Goal: Task Accomplishment & Management: Complete application form

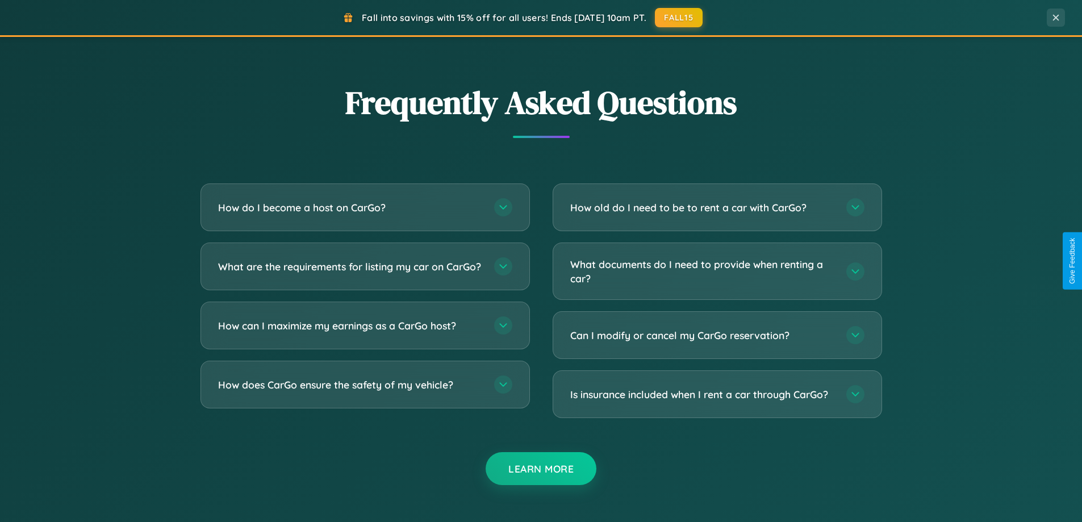
scroll to position [2185, 0]
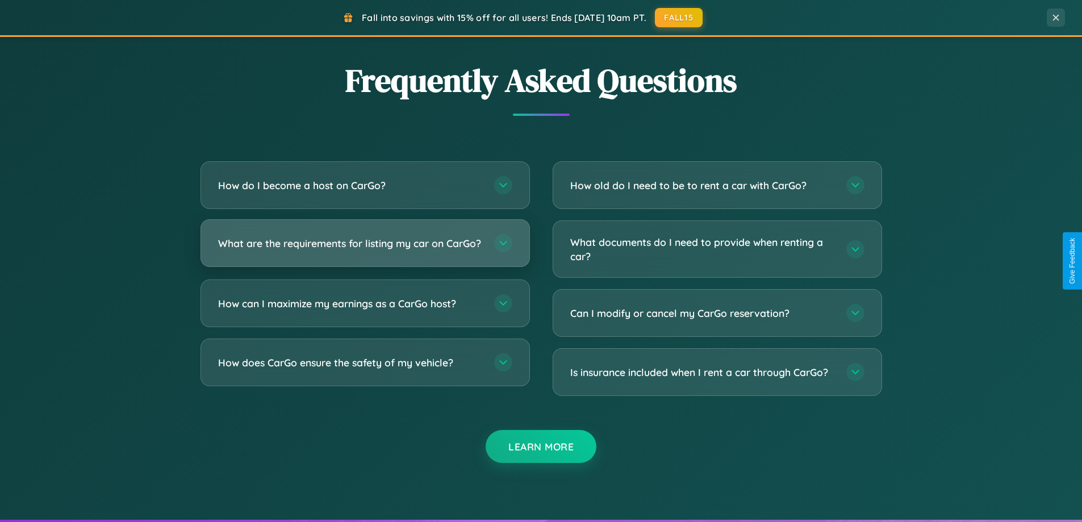
click at [365, 248] on h3 "What are the requirements for listing my car on CarGo?" at bounding box center [350, 243] width 265 height 14
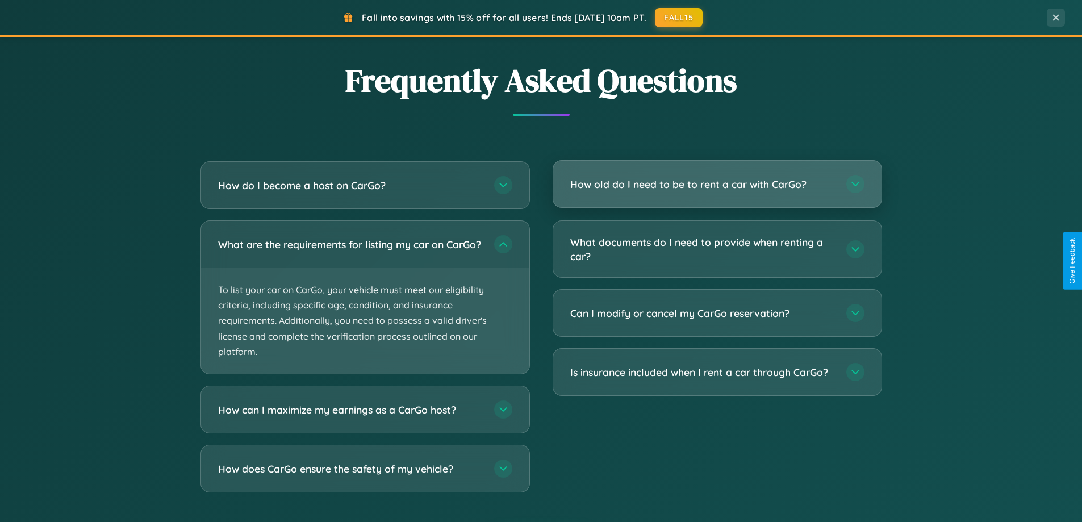
click at [717, 185] on h3 "How old do I need to be to rent a car with CarGo?" at bounding box center [702, 184] width 265 height 14
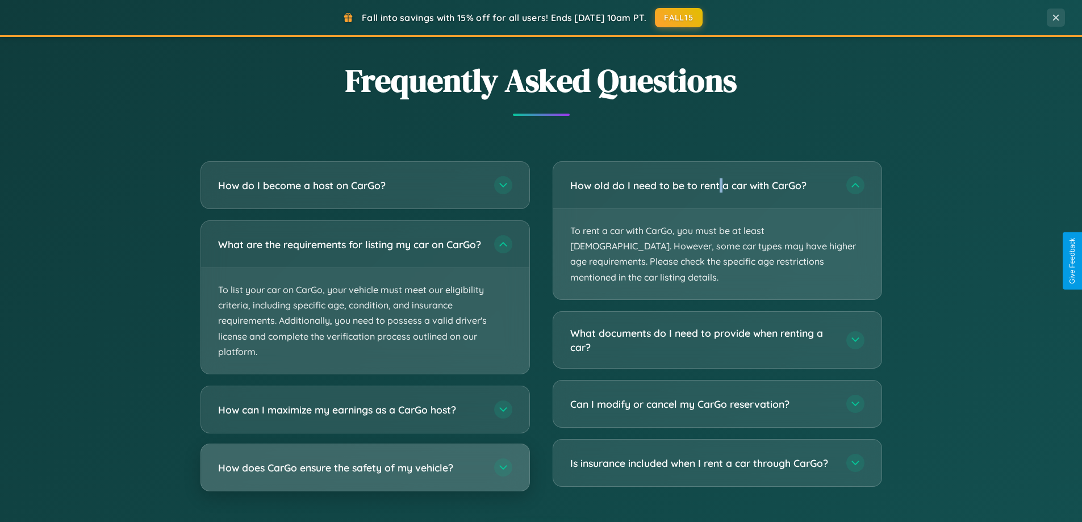
click at [365, 475] on h3 "How does CarGo ensure the safety of my vehicle?" at bounding box center [350, 467] width 265 height 14
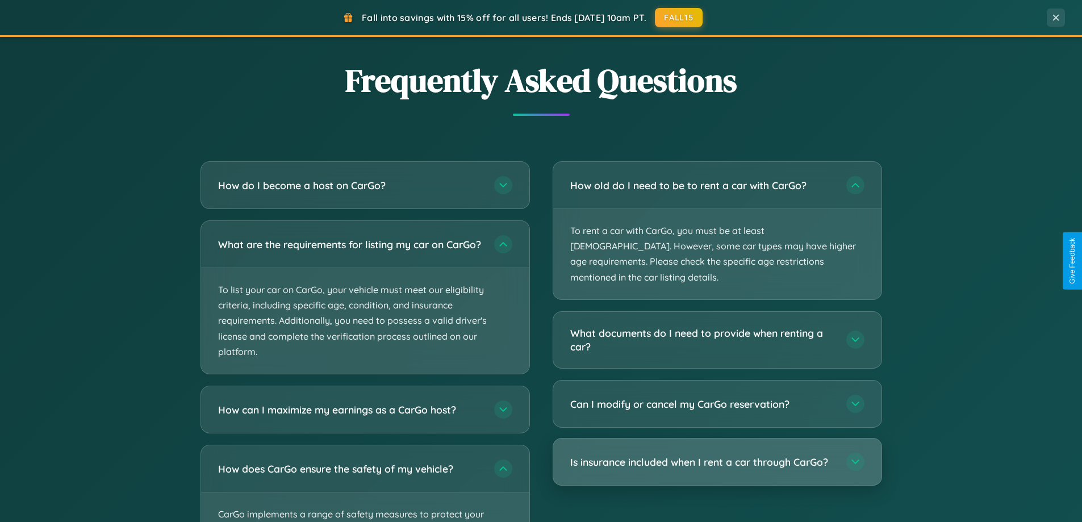
click at [717, 455] on h3 "Is insurance included when I rent a car through CarGo?" at bounding box center [702, 462] width 265 height 14
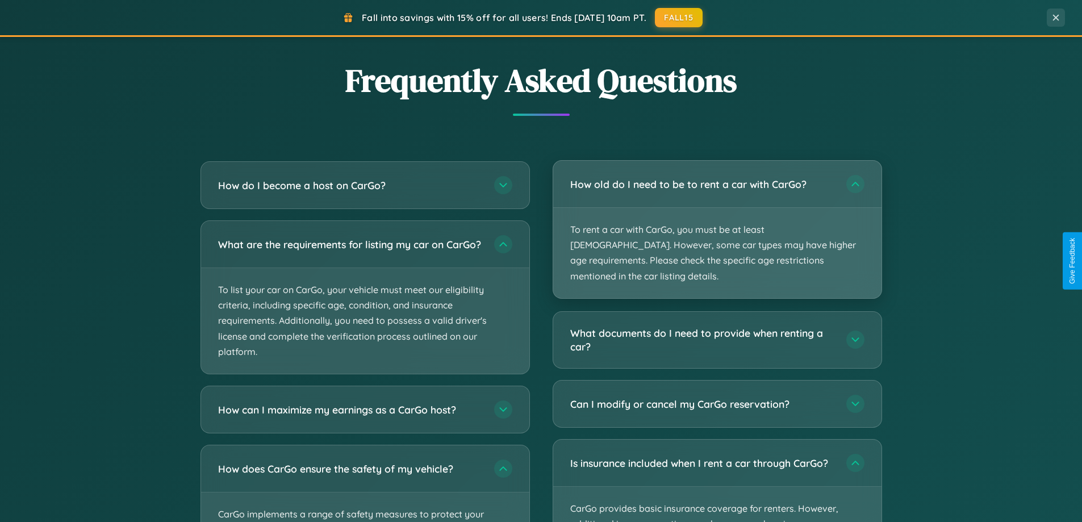
click at [717, 221] on p "To rent a car with CarGo, you must be at least [DEMOGRAPHIC_DATA]. However, som…" at bounding box center [717, 253] width 328 height 90
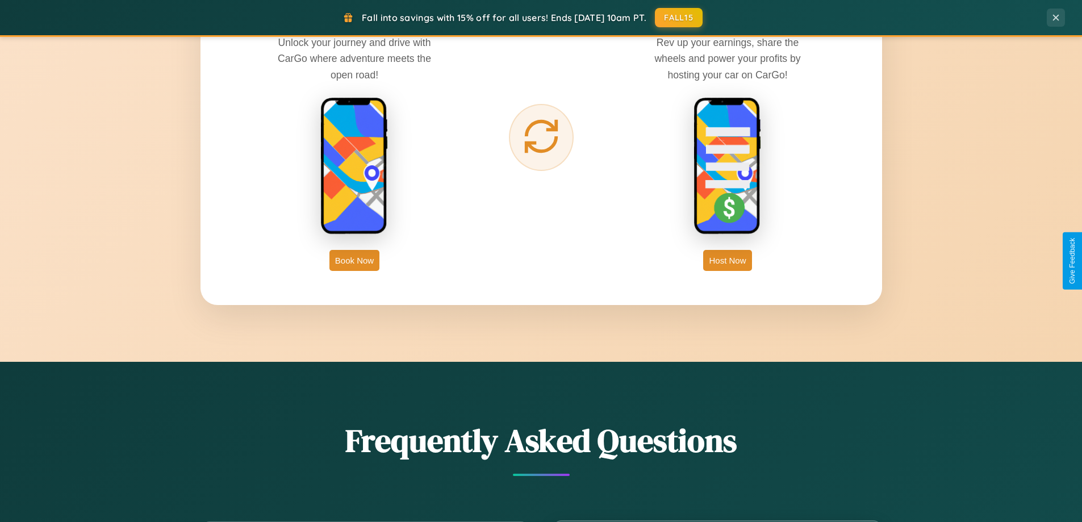
scroll to position [1824, 0]
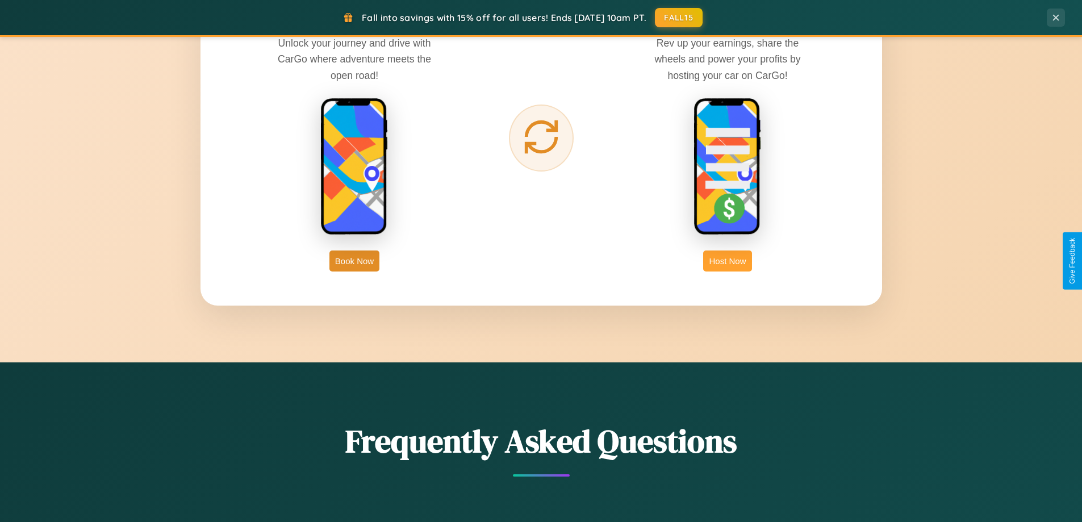
click at [727, 261] on button "Host Now" at bounding box center [727, 260] width 48 height 21
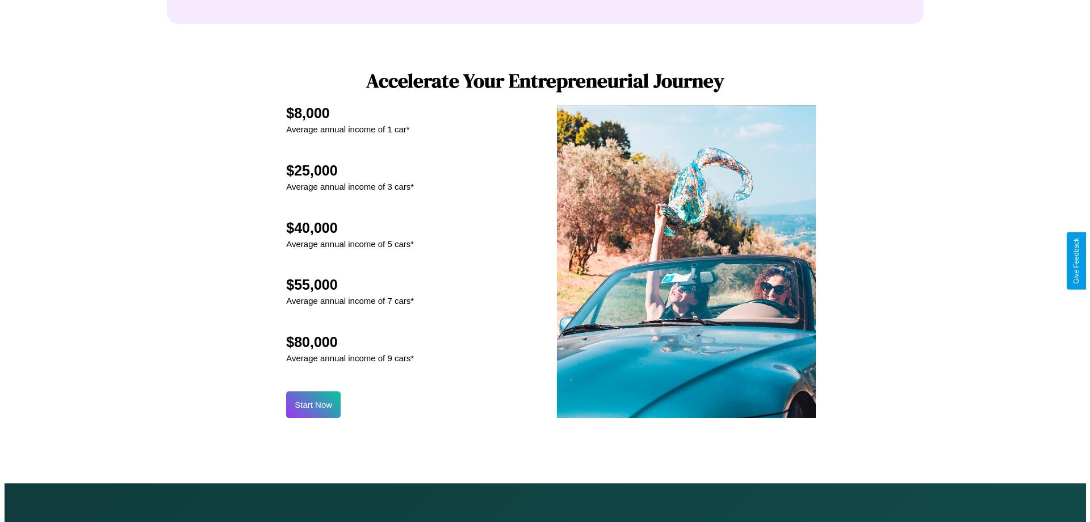
scroll to position [1184, 0]
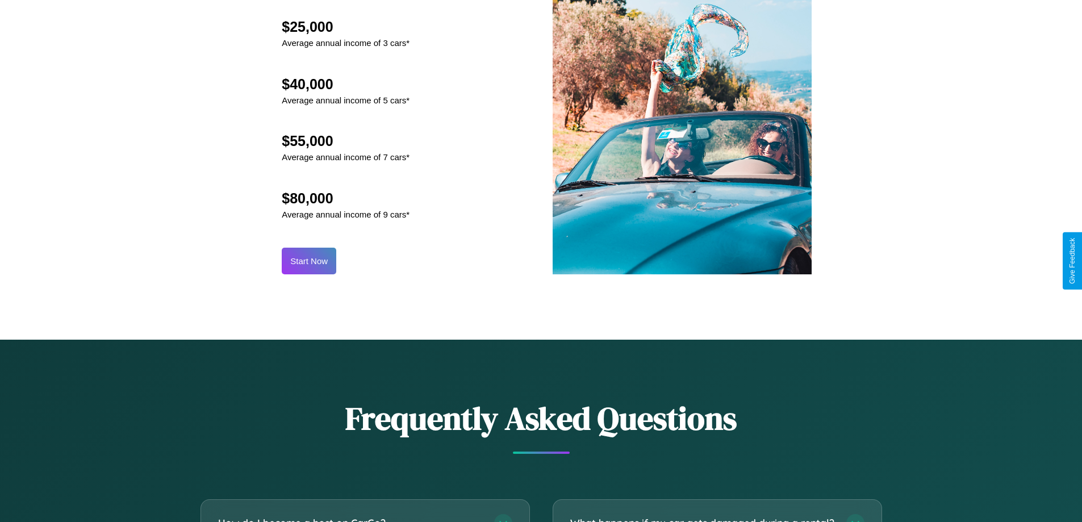
click at [309, 261] on button "Start Now" at bounding box center [309, 261] width 55 height 27
